Goal: Navigation & Orientation: Find specific page/section

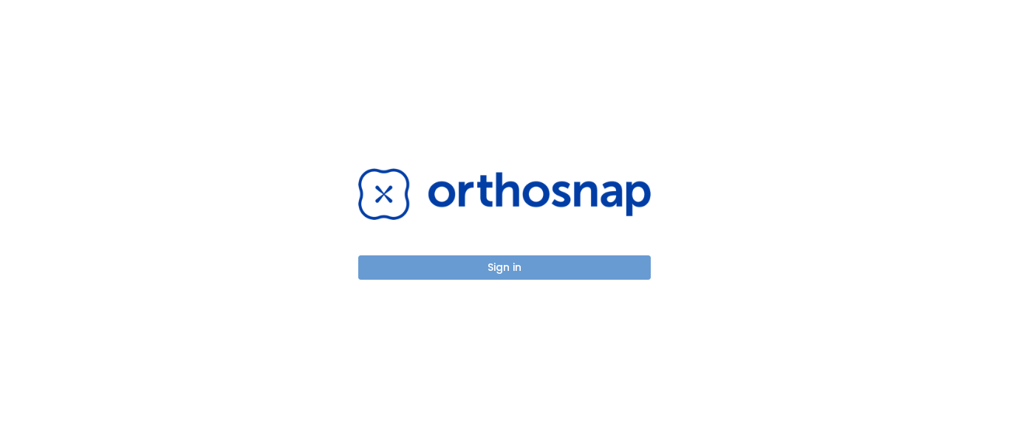
click at [527, 261] on button "Sign in" at bounding box center [504, 268] width 293 height 24
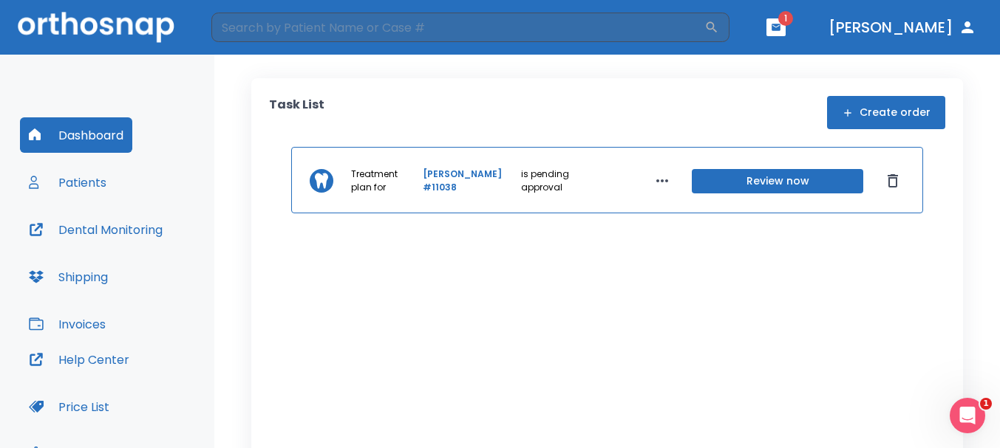
click at [828, 40] on header "​ 1 [PERSON_NAME]" at bounding box center [500, 27] width 1000 height 55
click at [785, 33] on button "button" at bounding box center [775, 27] width 19 height 18
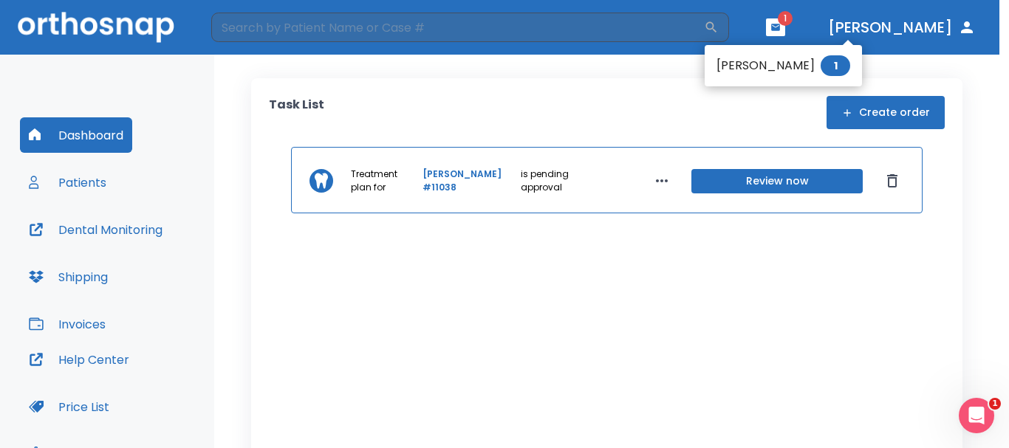
click at [828, 33] on div at bounding box center [504, 224] width 1009 height 448
